Goal: Transaction & Acquisition: Purchase product/service

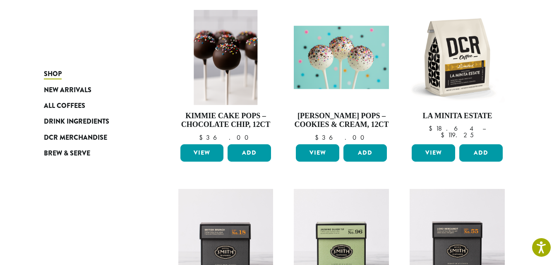
scroll to position [487, 0]
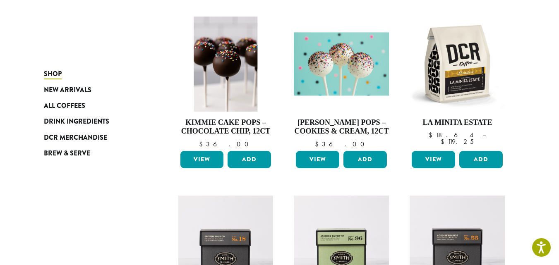
drag, startPoint x: 565, startPoint y: 36, endPoint x: 537, endPoint y: 155, distance: 122.1
click at [537, 155] on html "Accessibility Screen-Reader Guide, Feedback, and Issue Reporting | New window N…" at bounding box center [279, 26] width 559 height 1027
click at [74, 103] on span "All Coffees" at bounding box center [64, 106] width 41 height 10
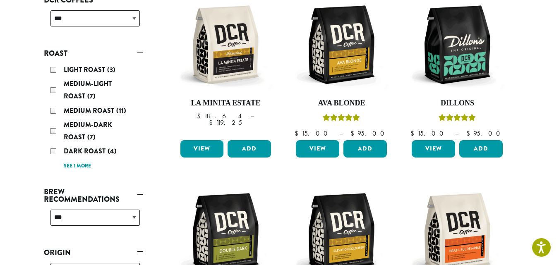
scroll to position [144, 0]
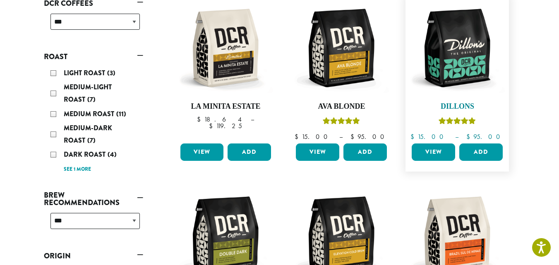
click at [458, 70] on img at bounding box center [457, 47] width 95 height 95
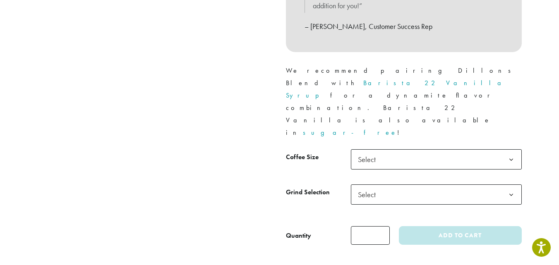
scroll to position [388, 0]
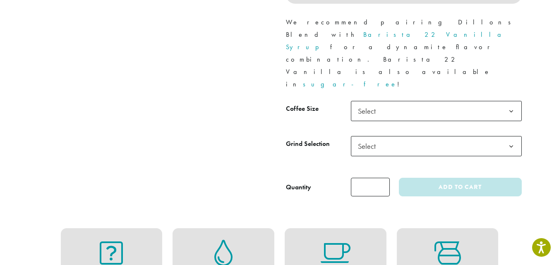
drag, startPoint x: 565, startPoint y: 18, endPoint x: 565, endPoint y: 55, distance: 36.9
click at [515, 101] on b at bounding box center [511, 111] width 20 height 20
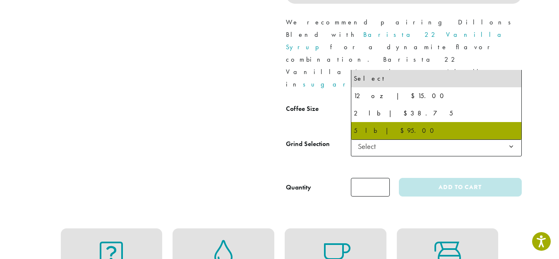
select select "**********"
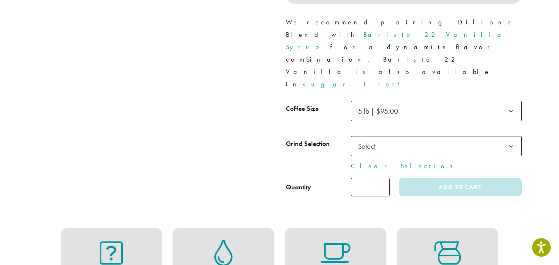
click at [439, 136] on span "Select" at bounding box center [436, 146] width 171 height 20
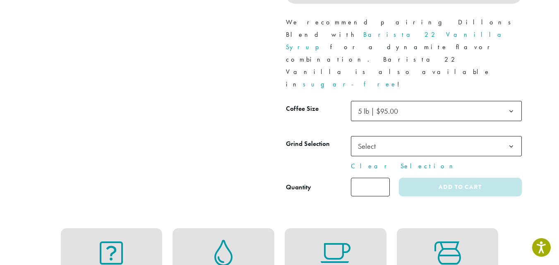
click at [372, 103] on span "5 lb | $95.00" at bounding box center [381, 111] width 52 height 16
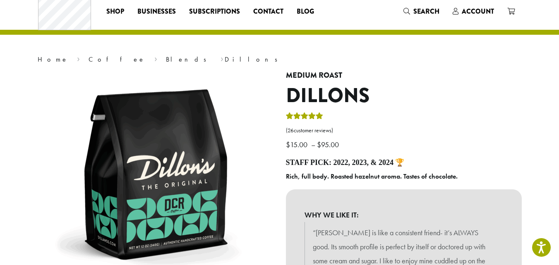
scroll to position [9, 0]
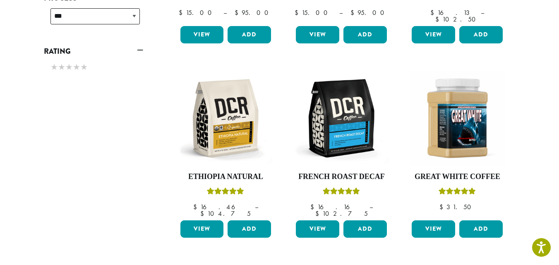
scroll to position [457, 0]
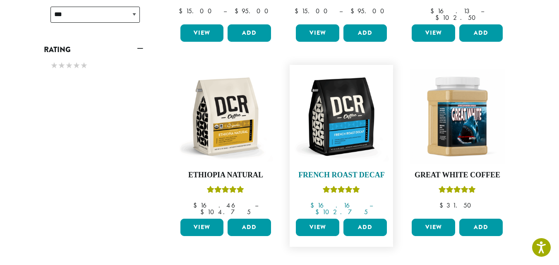
click at [348, 157] on img at bounding box center [341, 116] width 95 height 95
click at [343, 109] on img at bounding box center [341, 116] width 95 height 95
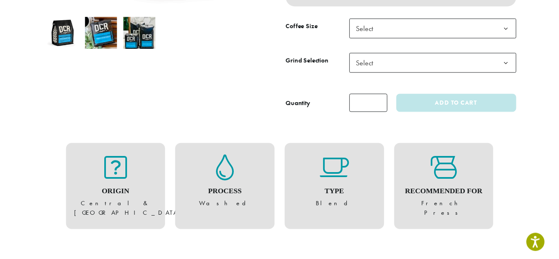
scroll to position [272, 0]
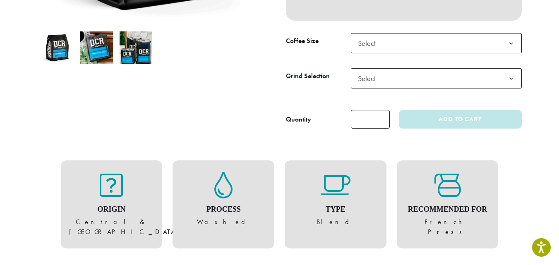
click at [445, 53] on span "Select" at bounding box center [436, 43] width 171 height 20
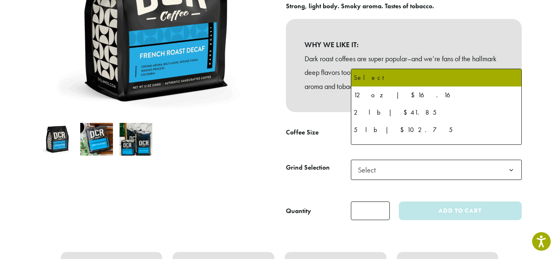
scroll to position [183, 0]
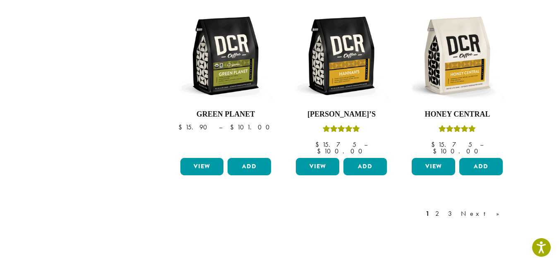
scroll to position [716, 0]
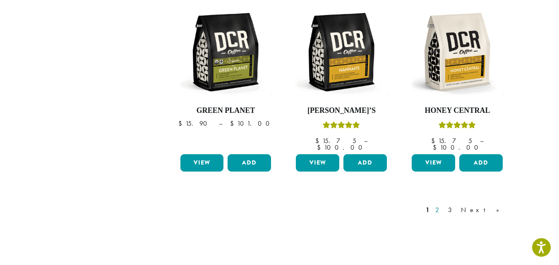
click at [444, 205] on link "2" at bounding box center [439, 210] width 10 height 10
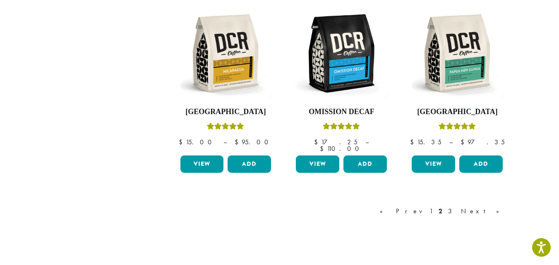
scroll to position [729, 0]
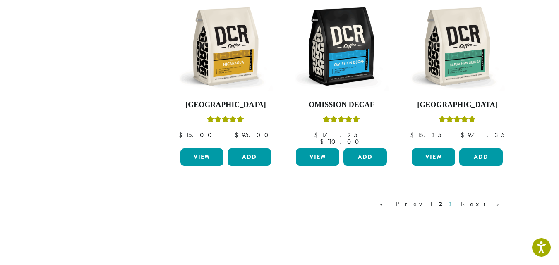
click at [457, 200] on link "3" at bounding box center [452, 205] width 10 height 10
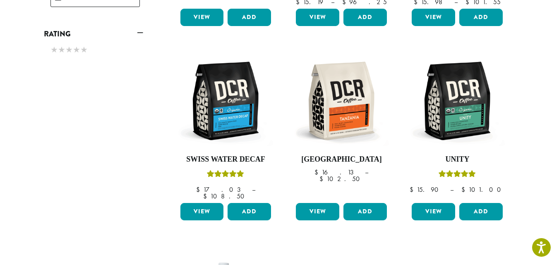
scroll to position [475, 0]
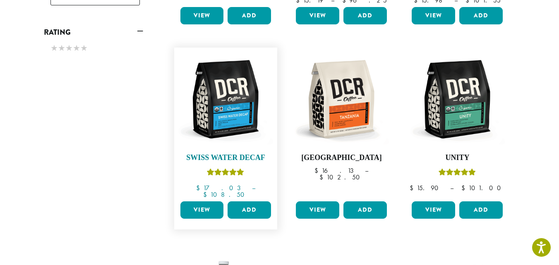
click at [234, 80] on img at bounding box center [225, 99] width 95 height 95
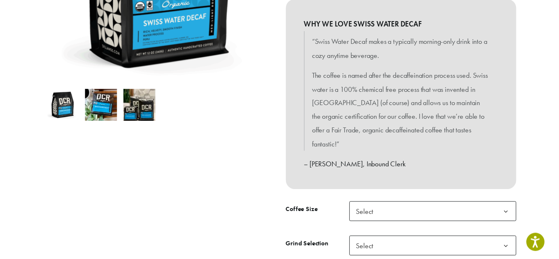
scroll to position [272, 0]
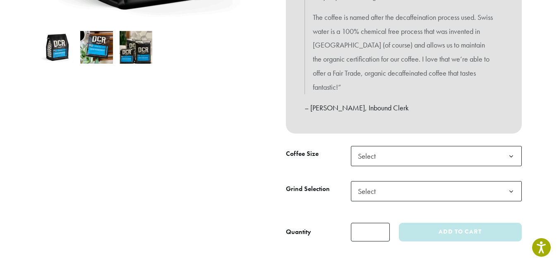
click at [449, 166] on tbody "**********" at bounding box center [404, 181] width 236 height 70
click at [458, 157] on span "Select" at bounding box center [436, 156] width 171 height 20
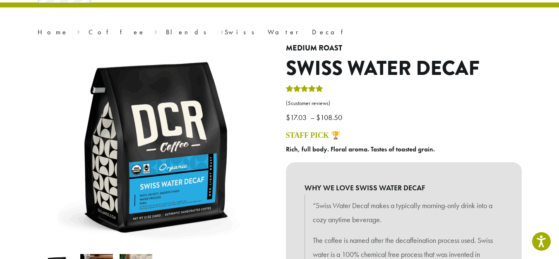
scroll to position [39, 0]
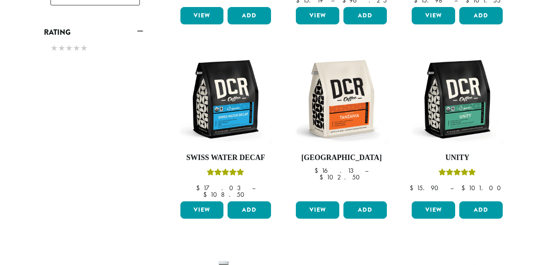
scroll to position [475, 0]
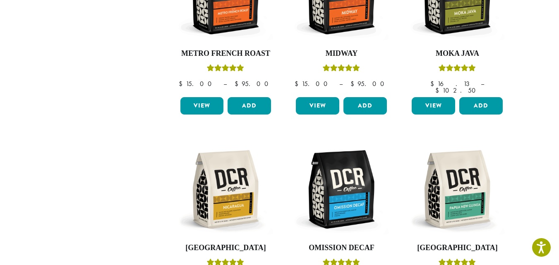
scroll to position [663, 0]
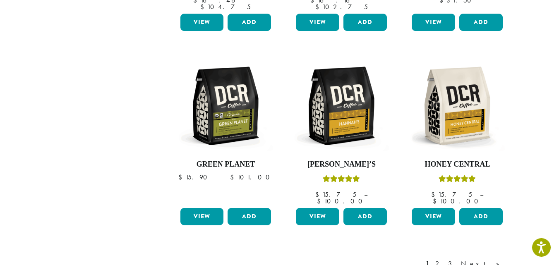
scroll to position [51, 0]
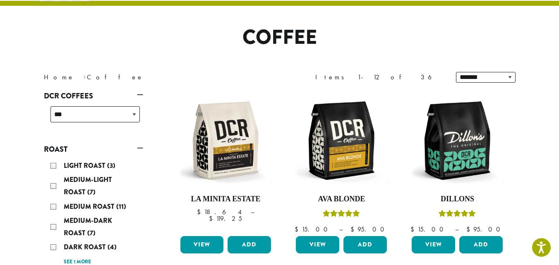
click at [475, 161] on img at bounding box center [457, 140] width 95 height 95
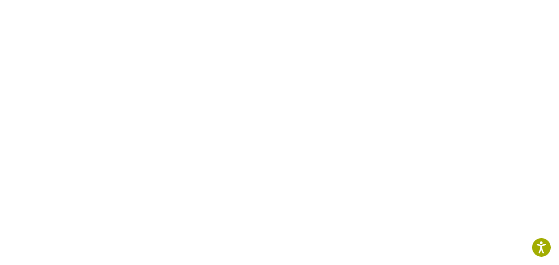
scroll to position [887, 0]
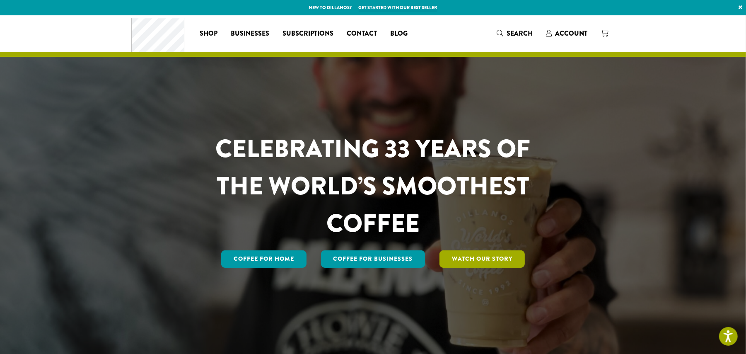
click at [516, 259] on link "Watch Our Story" at bounding box center [481, 258] width 85 height 17
